Goal: Complete application form

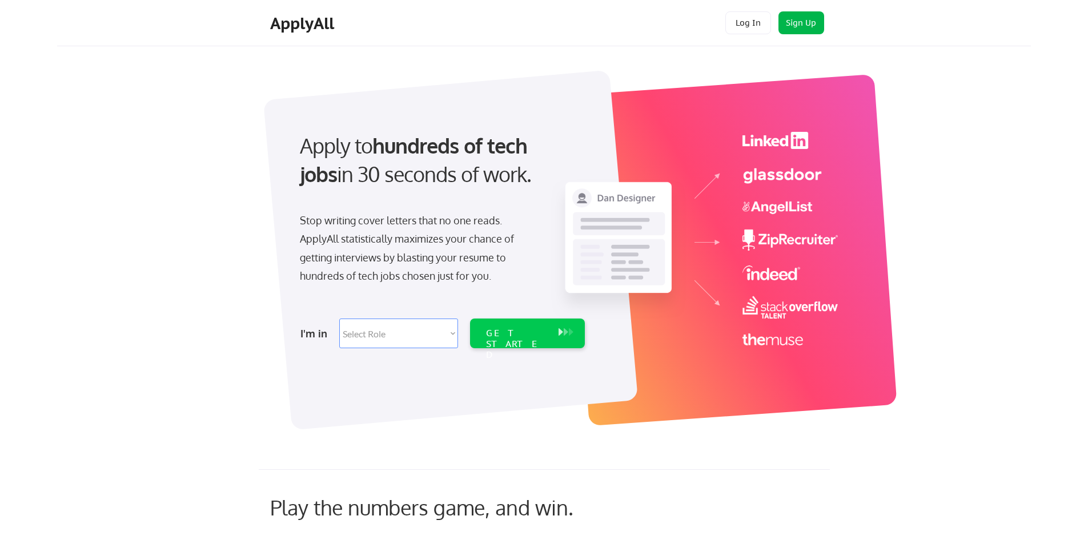
click at [790, 19] on button "Sign Up" at bounding box center [801, 22] width 46 height 23
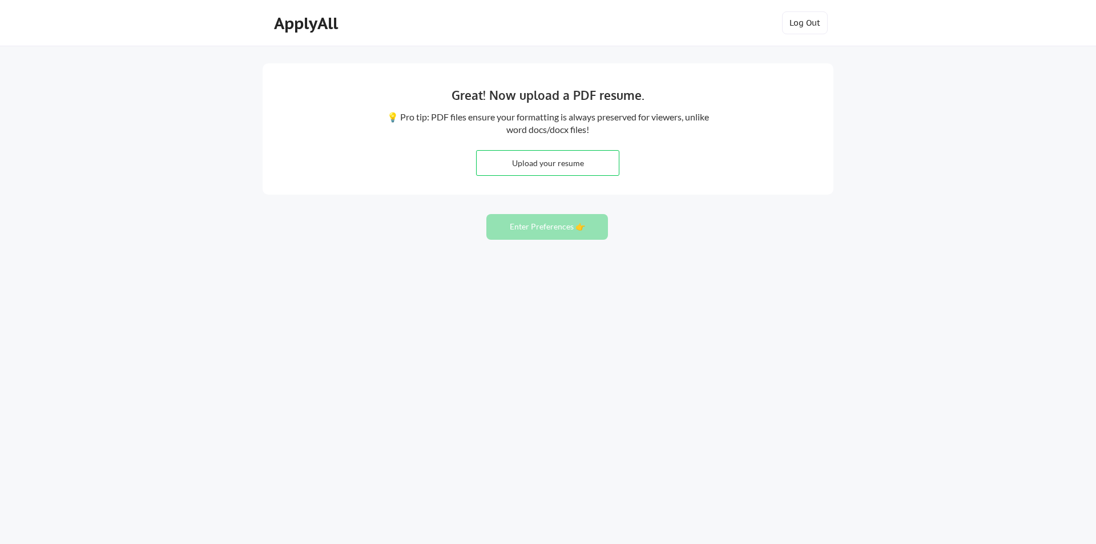
click at [425, 219] on div "Great! Now upload a PDF resume. 💡 Pro tip: PDF files ensure your formatting is …" at bounding box center [548, 272] width 1096 height 544
click at [559, 168] on input "file" at bounding box center [548, 163] width 142 height 25
type input "C:\fakepath\Resume [PERSON_NAME] 5222025.pdf"
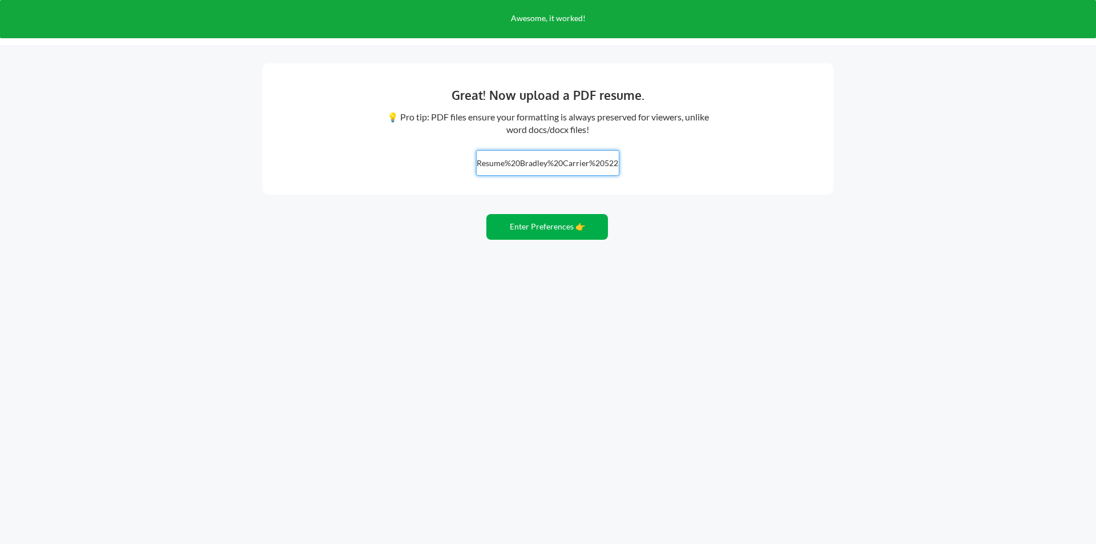
click at [541, 228] on button "Enter Preferences 👉" at bounding box center [548, 227] width 122 height 26
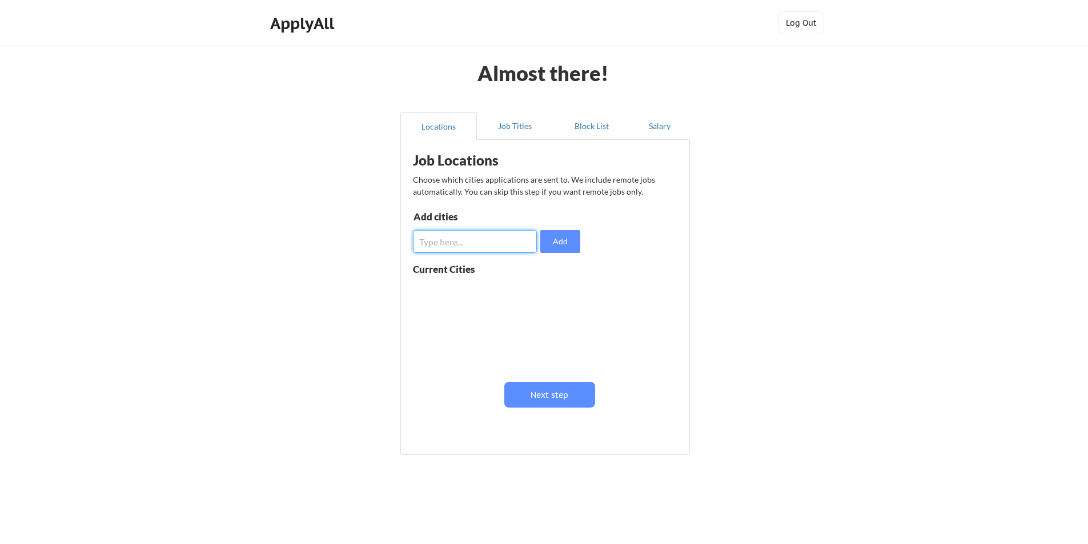
click at [470, 240] on input "input" at bounding box center [475, 241] width 124 height 23
type input "Port Huron"
click at [557, 238] on button "Add" at bounding box center [560, 241] width 40 height 23
click at [471, 242] on input "input" at bounding box center [475, 241] width 124 height 23
type input "Imlay City"
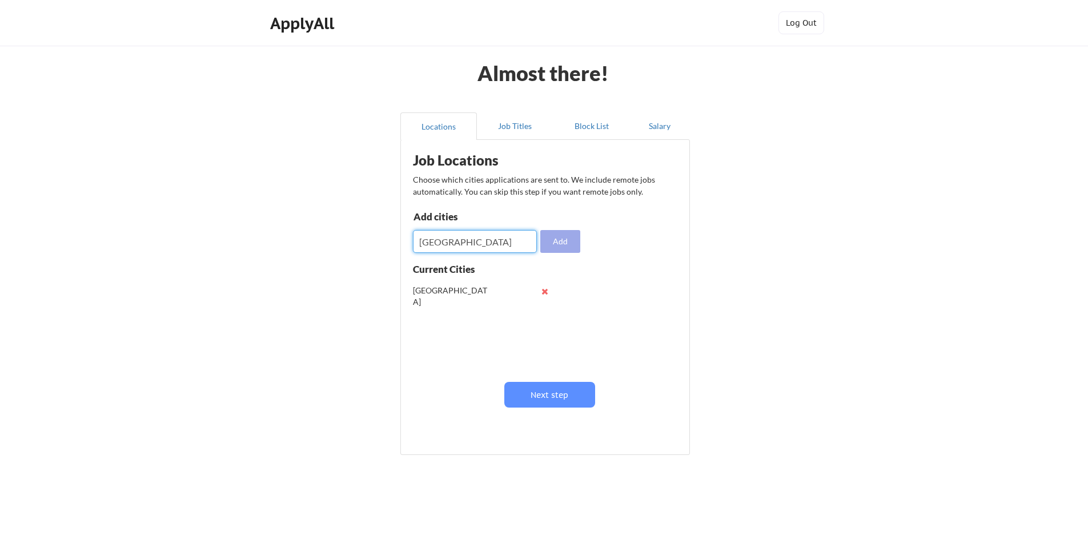
click at [565, 239] on button "Add" at bounding box center [560, 241] width 40 height 23
click at [509, 238] on input "input" at bounding box center [475, 241] width 124 height 23
type input "R"
type input "Lapeer"
click at [561, 247] on button "Add" at bounding box center [560, 241] width 40 height 23
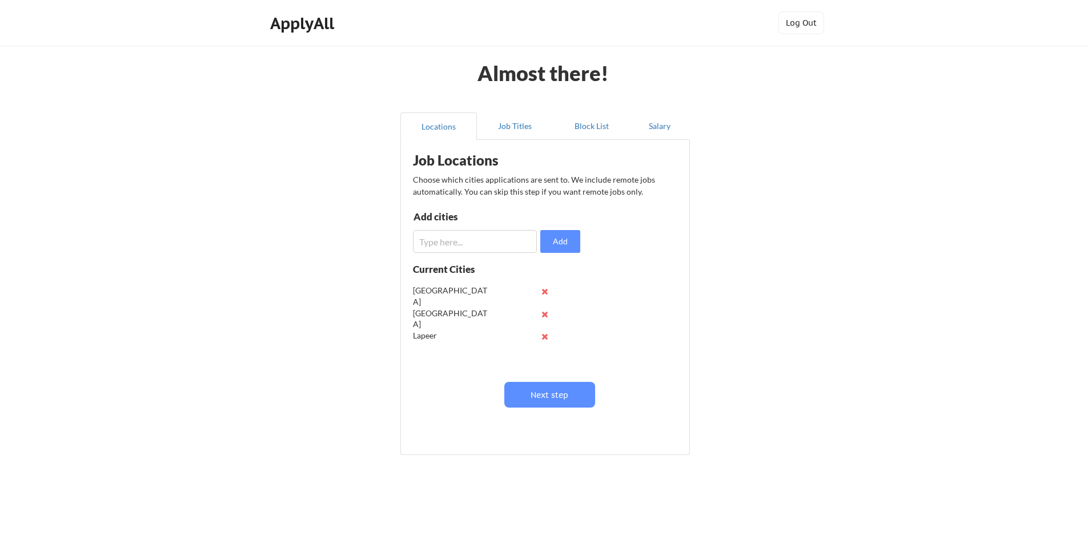
click at [455, 246] on input "input" at bounding box center [475, 241] width 124 height 23
click at [569, 388] on button "Next step" at bounding box center [549, 395] width 91 height 26
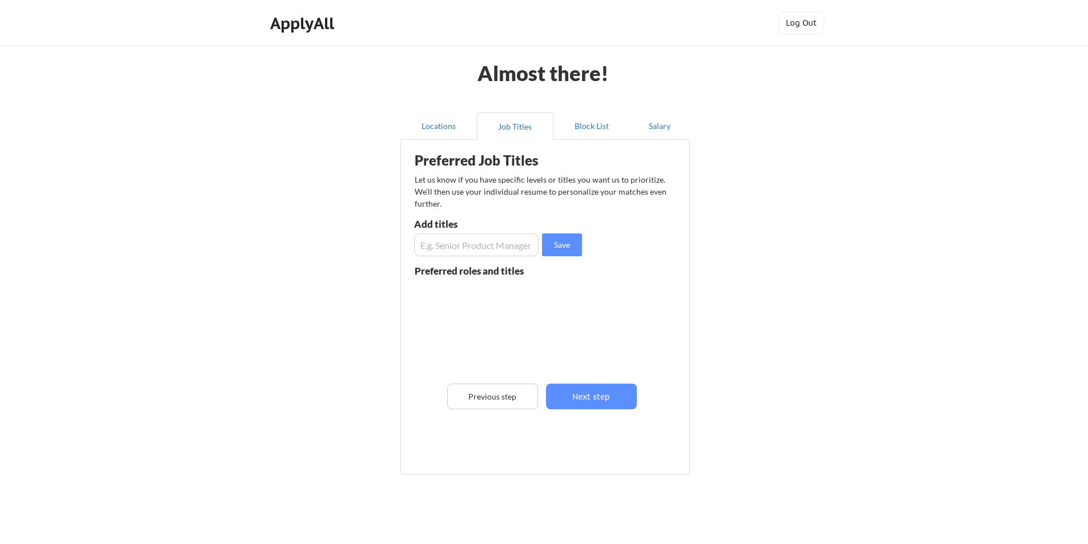
click at [473, 246] on input "input" at bounding box center [476, 245] width 124 height 23
type input "Systems Administrator"
click at [569, 247] on button "Save" at bounding box center [562, 245] width 40 height 23
click at [461, 248] on input "input" at bounding box center [476, 245] width 124 height 23
type input "Data Analyst"
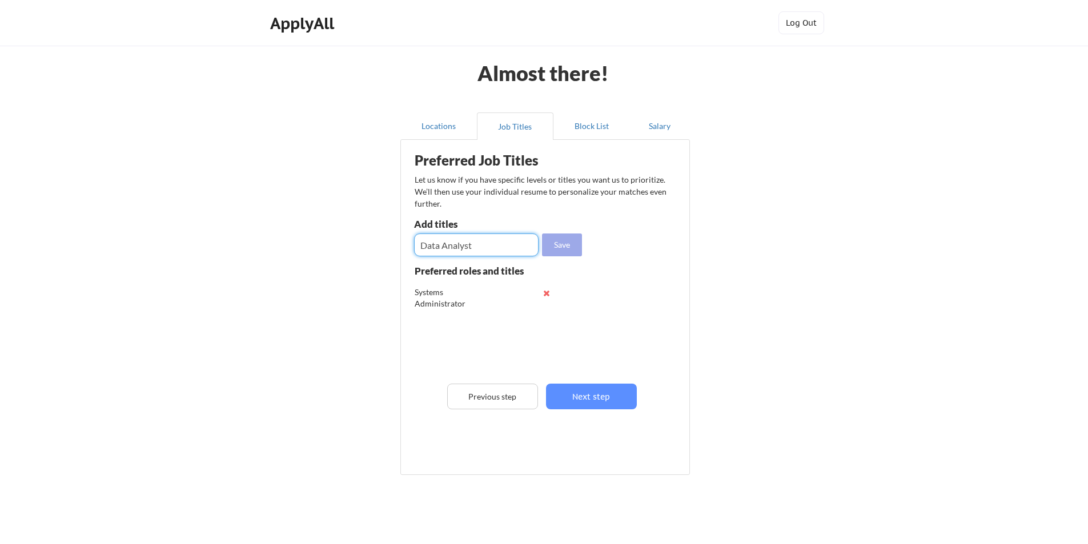
click at [561, 243] on button "Save" at bounding box center [562, 245] width 40 height 23
click at [460, 245] on input "input" at bounding box center [476, 245] width 124 height 23
type input "Project Manager"
click at [560, 244] on button "Save" at bounding box center [562, 245] width 40 height 23
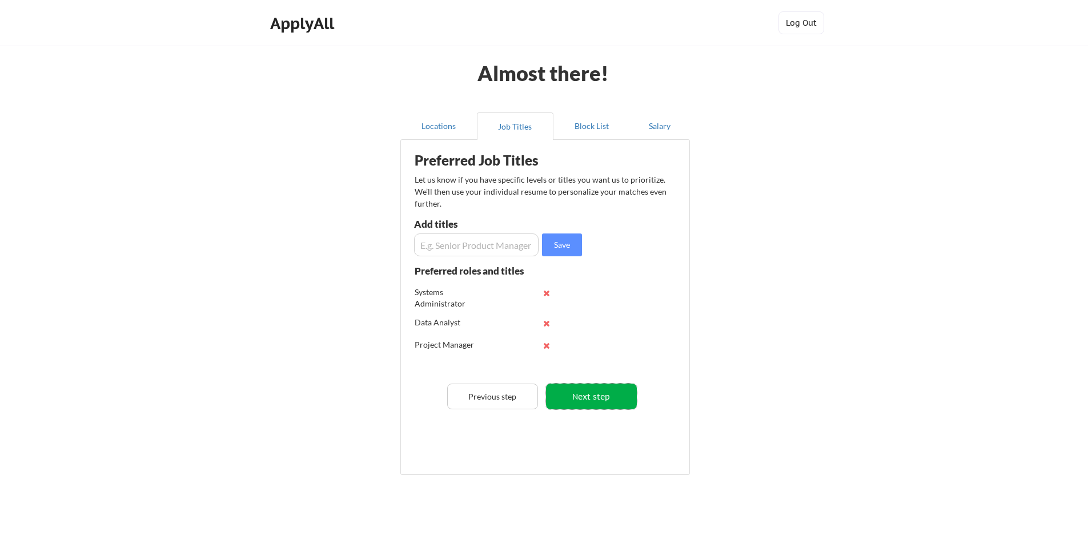
click at [608, 396] on button "Next step" at bounding box center [591, 397] width 91 height 26
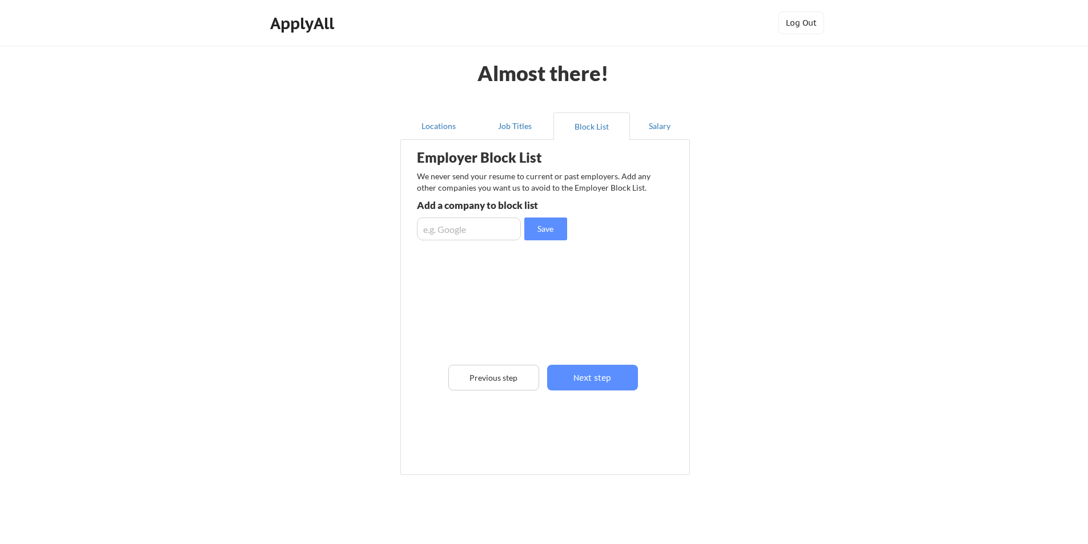
click at [461, 232] on input "input" at bounding box center [469, 229] width 104 height 23
type input "Sanilac County Community Mental Health"
click at [542, 228] on button "Save" at bounding box center [545, 229] width 43 height 23
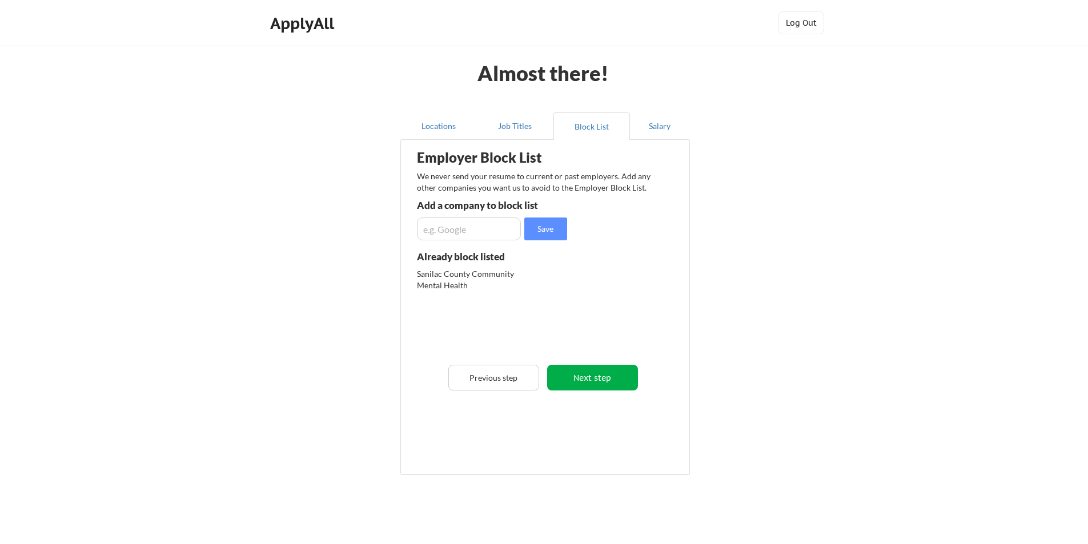
click at [600, 377] on button "Next step" at bounding box center [592, 378] width 91 height 26
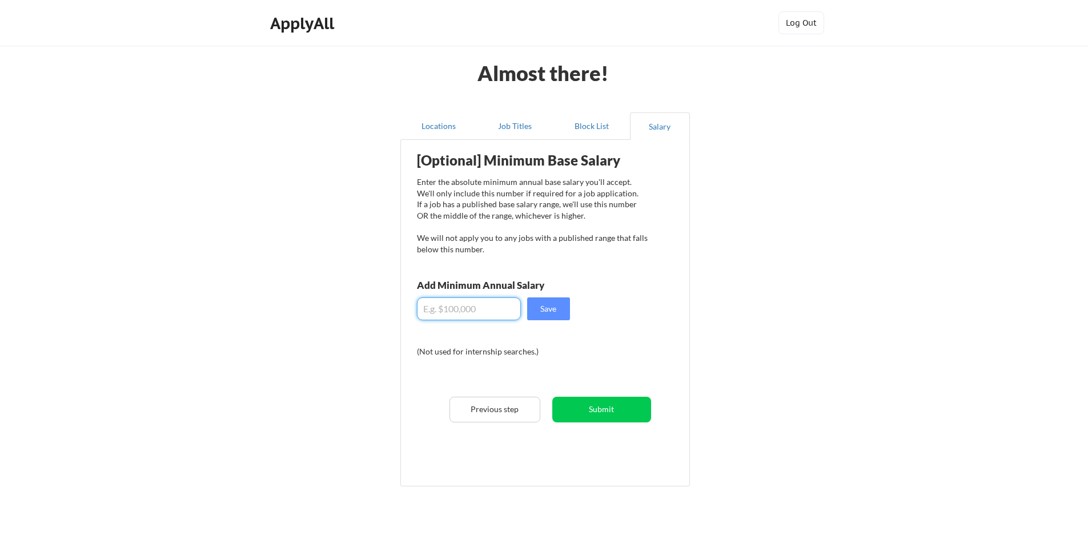
click at [466, 309] on input "input" at bounding box center [469, 309] width 104 height 23
type input "$70,000"
click at [543, 309] on button "Save" at bounding box center [548, 309] width 43 height 23
click at [616, 411] on button "Submit" at bounding box center [601, 410] width 99 height 26
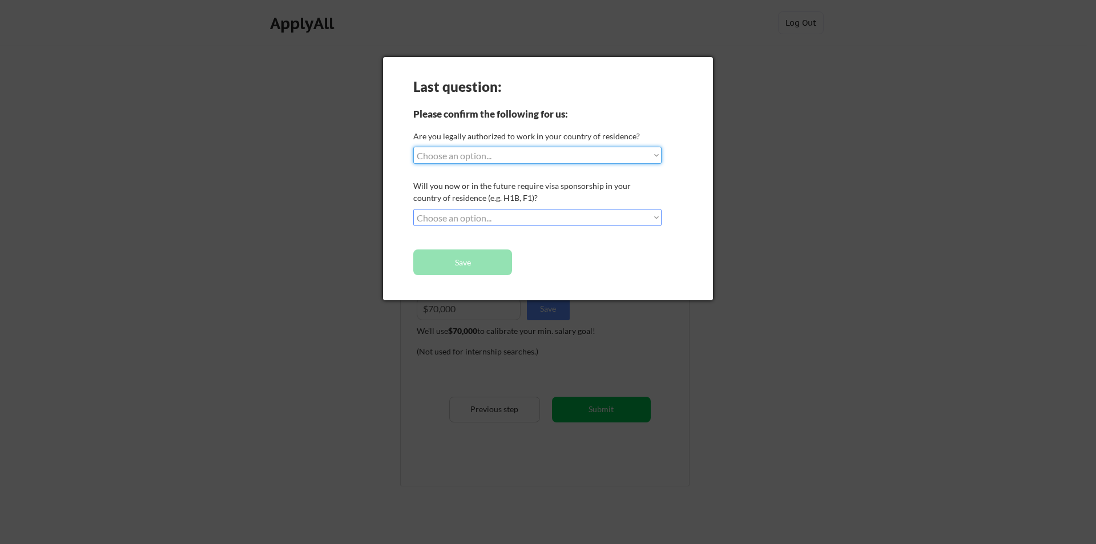
click at [531, 152] on select "Choose an option... Yes, I am a US Citizen Yes, I am a Canadian Citizen Yes, I …" at bounding box center [537, 155] width 248 height 17
select select ""yes__i_am_a_us_citizen""
click at [413, 147] on select "Choose an option... Yes, I am a US Citizen Yes, I am a Canadian Citizen Yes, I …" at bounding box center [537, 155] width 248 height 17
click at [531, 215] on select "Choose an option... No, I will not need sponsorship Yes, I will need sponsorship" at bounding box center [537, 217] width 248 height 17
select select ""no__i_will_not_need_sponsorship""
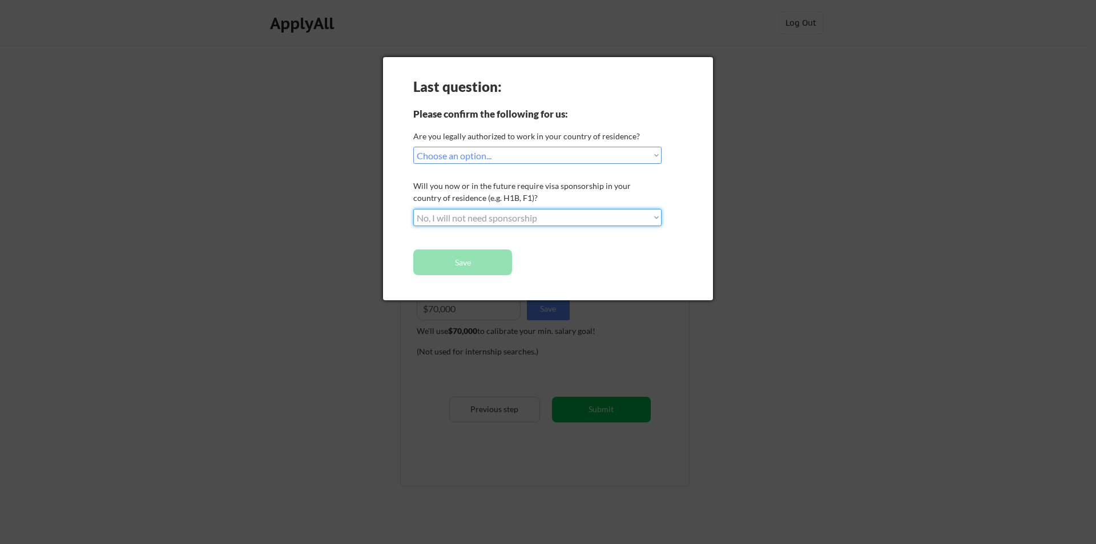
click at [413, 209] on select "Choose an option... No, I will not need sponsorship Yes, I will need sponsorship" at bounding box center [537, 217] width 248 height 17
click at [472, 263] on button "Save" at bounding box center [462, 263] width 99 height 26
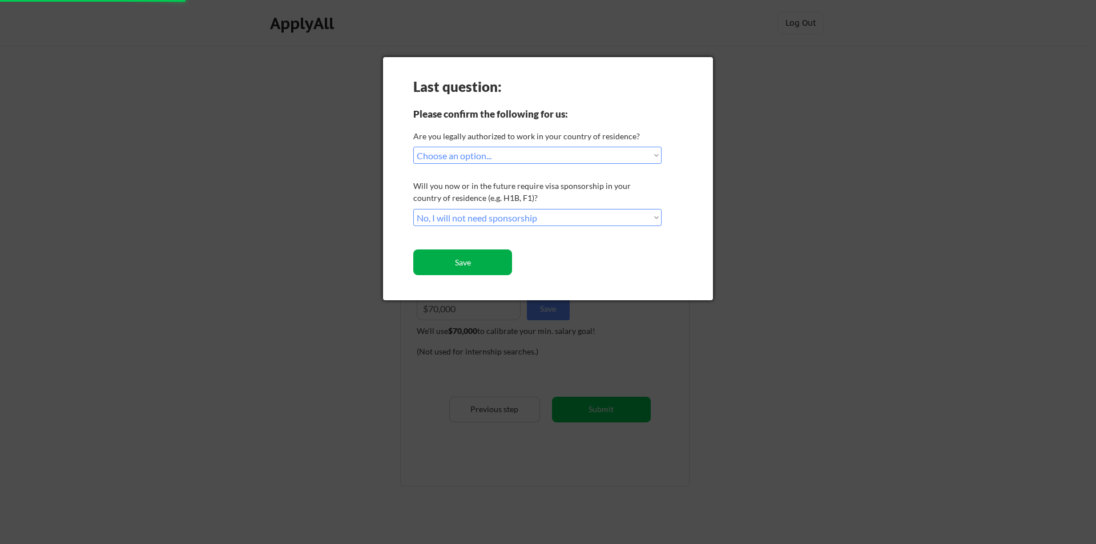
click at [483, 262] on button "Save" at bounding box center [462, 263] width 99 height 26
click at [475, 261] on button "Save" at bounding box center [462, 263] width 99 height 26
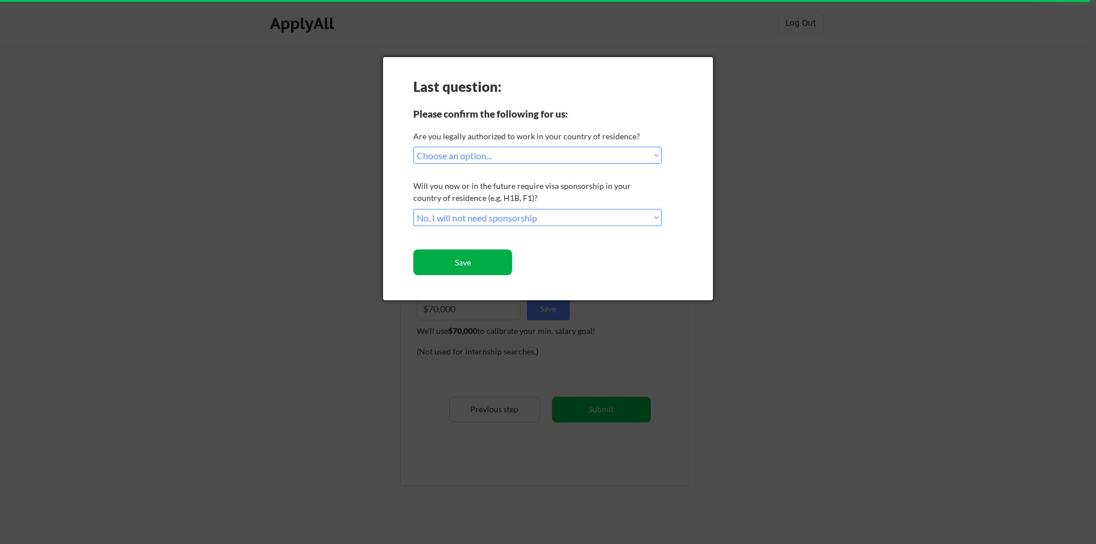
click at [459, 264] on button "Save" at bounding box center [462, 263] width 99 height 26
click at [909, 208] on div at bounding box center [548, 272] width 1096 height 544
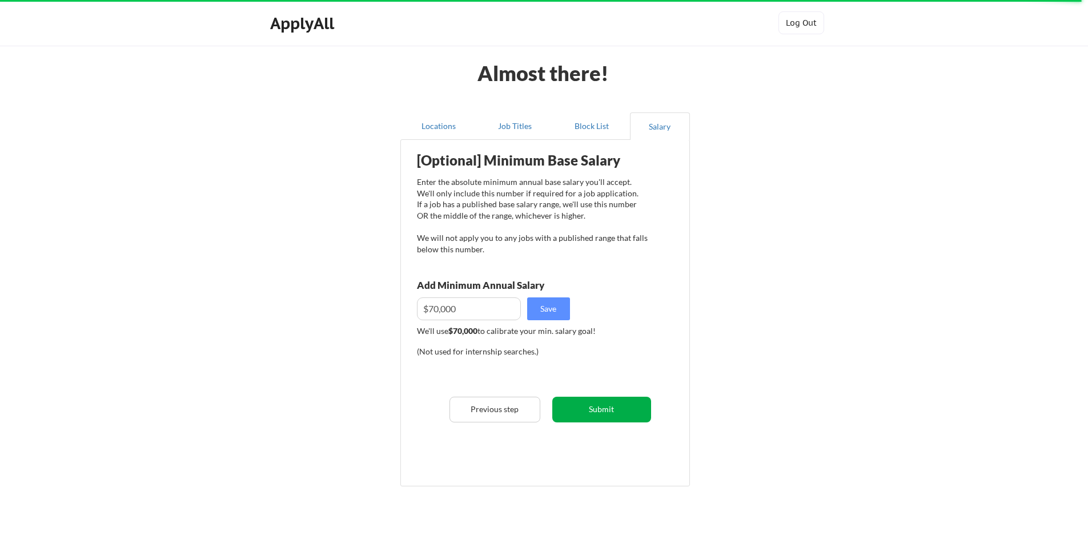
click at [617, 409] on button "Submit" at bounding box center [601, 410] width 99 height 26
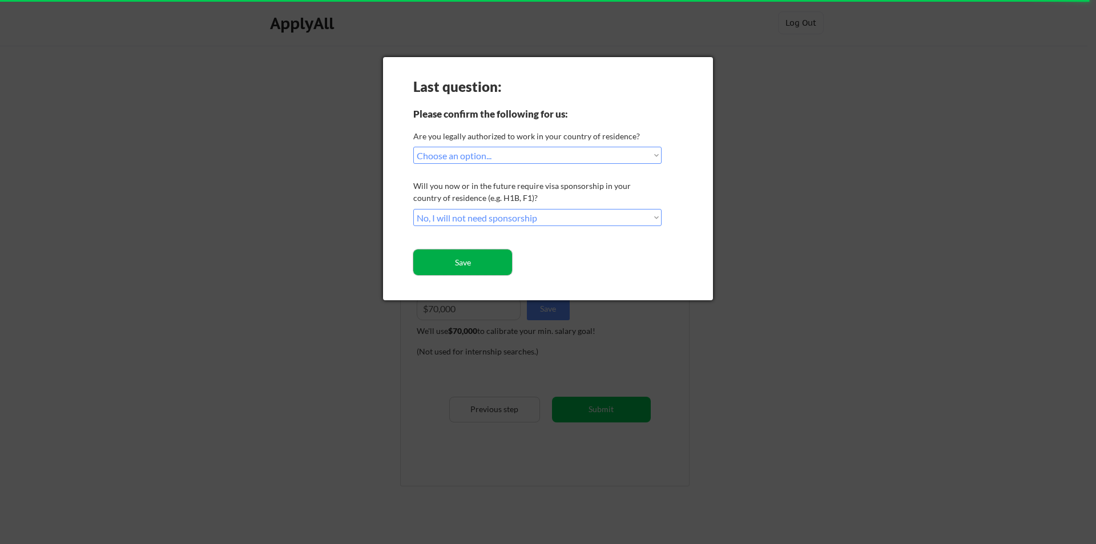
click at [480, 267] on button "Save" at bounding box center [462, 263] width 99 height 26
